Goal: Task Accomplishment & Management: Manage account settings

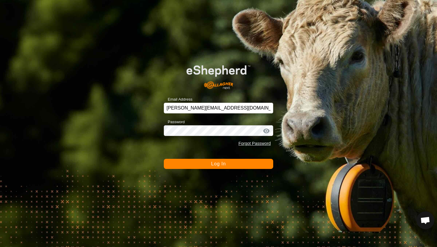
click at [212, 163] on span "Log In" at bounding box center [218, 163] width 15 height 5
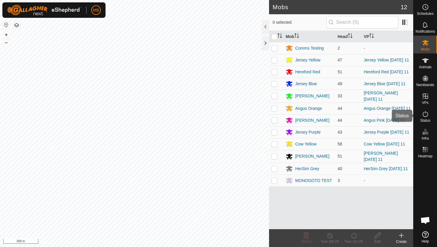
click at [426, 115] on icon at bounding box center [425, 114] width 7 height 7
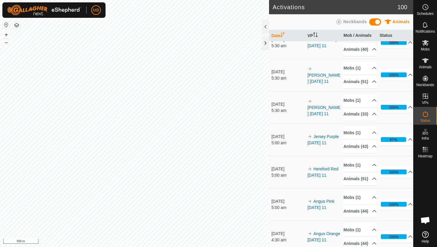
scroll to position [49, 0]
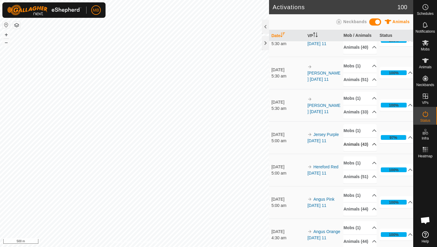
click at [369, 151] on p-accordion-header "Animals (43)" at bounding box center [359, 144] width 33 height 13
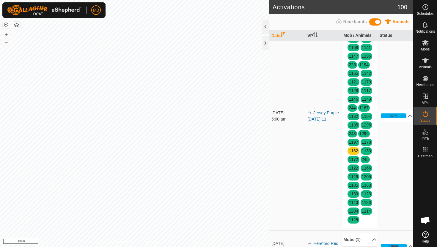
scroll to position [170, 0]
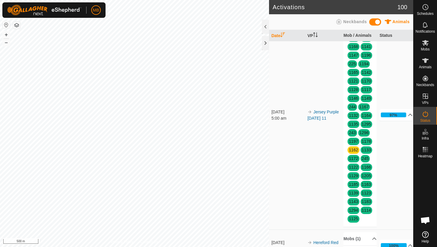
click at [369, 30] on p-accordion-header "Animals (43)" at bounding box center [359, 23] width 33 height 13
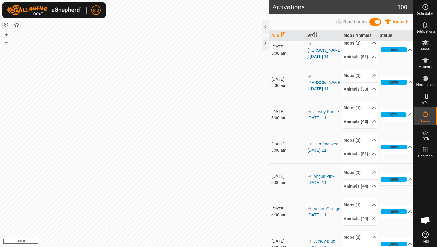
scroll to position [72, 0]
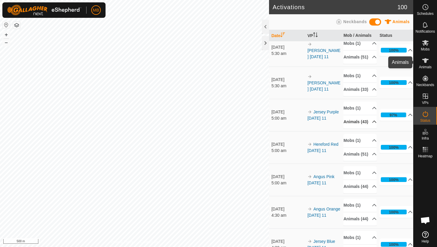
click at [426, 62] on icon at bounding box center [425, 60] width 7 height 5
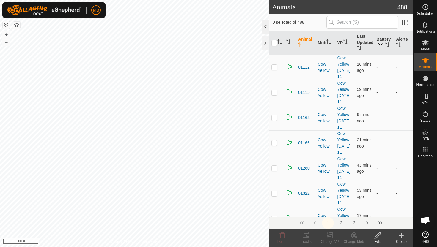
click at [264, 30] on div at bounding box center [265, 27] width 7 height 14
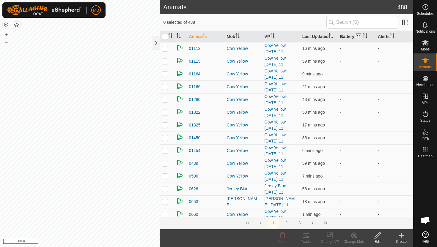
click at [364, 37] on icon "Activate to sort" at bounding box center [363, 35] width 1 height 5
click at [365, 37] on icon "Activate to sort" at bounding box center [365, 35] width 4 height 5
